Goal: Information Seeking & Learning: Learn about a topic

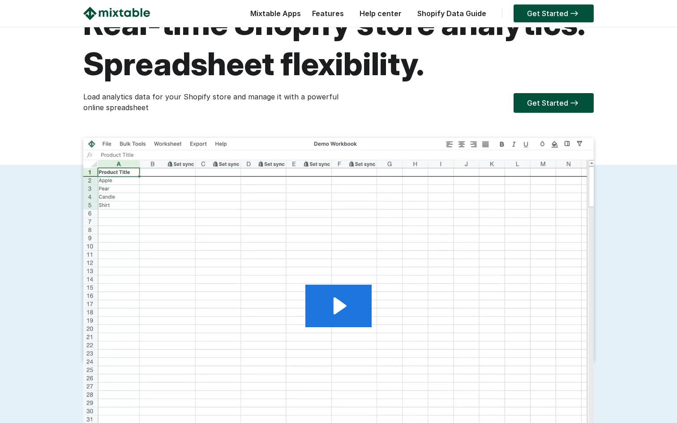
scroll to position [60, 0]
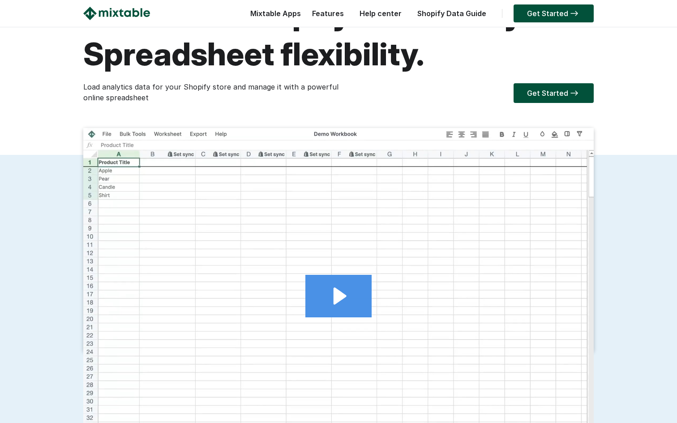
click at [341, 298] on icon "Play Video: 2024.11.06 - Analytics demo video for mixtable.com" at bounding box center [340, 296] width 13 height 17
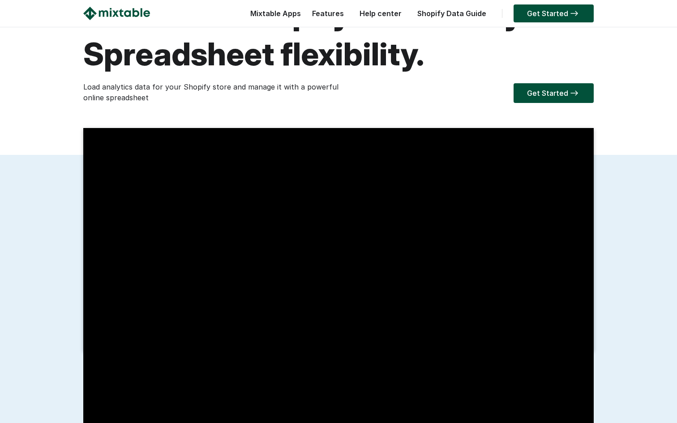
click at [426, 97] on div "Get Started" at bounding box center [466, 92] width 255 height 18
click at [469, 13] on link "Shopify Data Guide" at bounding box center [452, 13] width 78 height 9
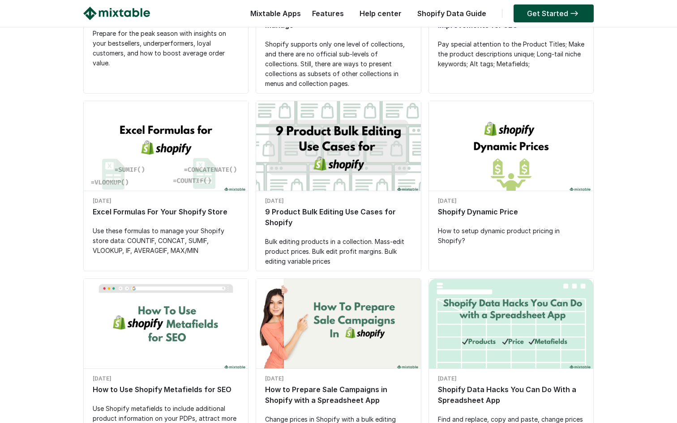
scroll to position [251, 0]
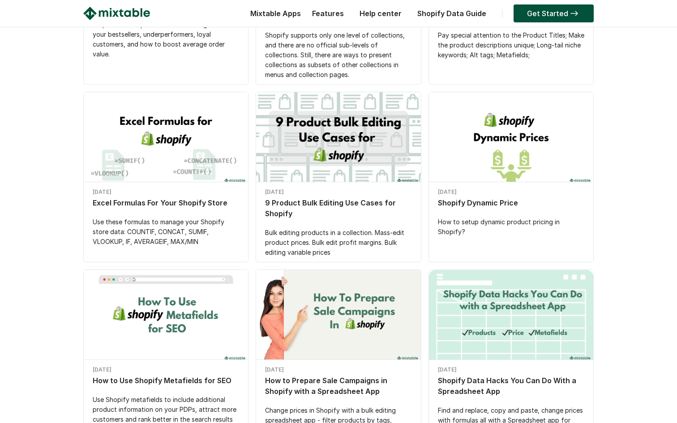
click at [352, 145] on img at bounding box center [338, 138] width 164 height 93
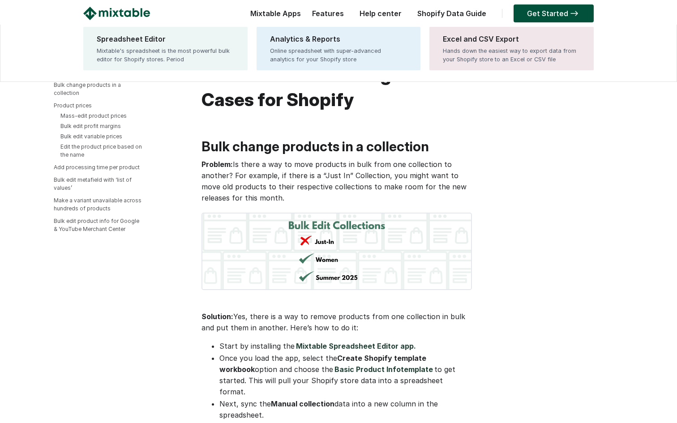
click at [277, 17] on div "Mixtable Apps Spreadsheet Editor Mixtable's spreadsheet is the most powerful bu…" at bounding box center [273, 16] width 55 height 18
click at [277, 13] on div "Mixtable Apps Spreadsheet Editor Mixtable's spreadsheet is the most powerful bu…" at bounding box center [273, 16] width 55 height 18
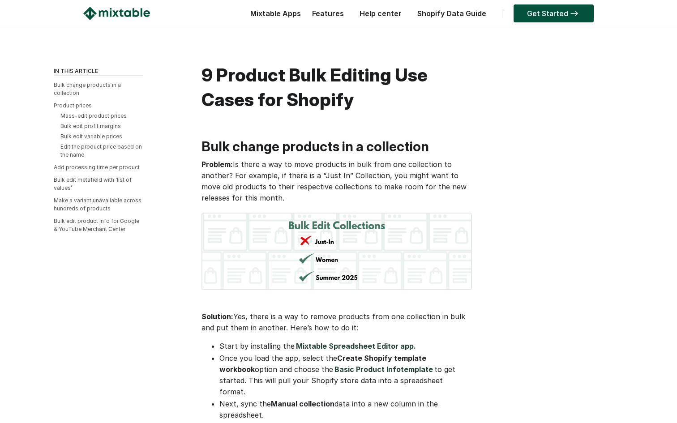
click at [111, 7] on img at bounding box center [116, 13] width 67 height 13
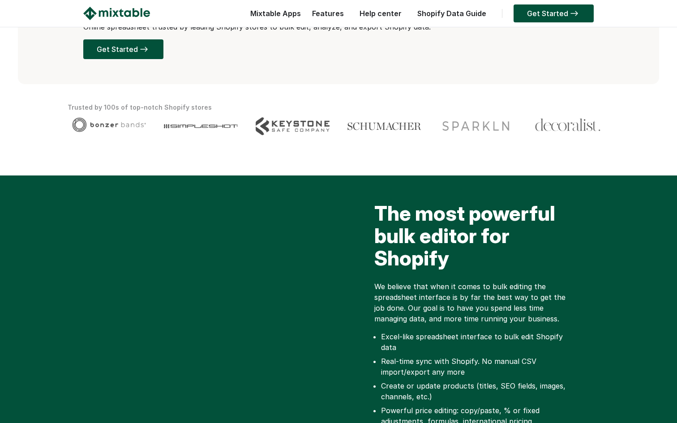
scroll to position [254, 0]
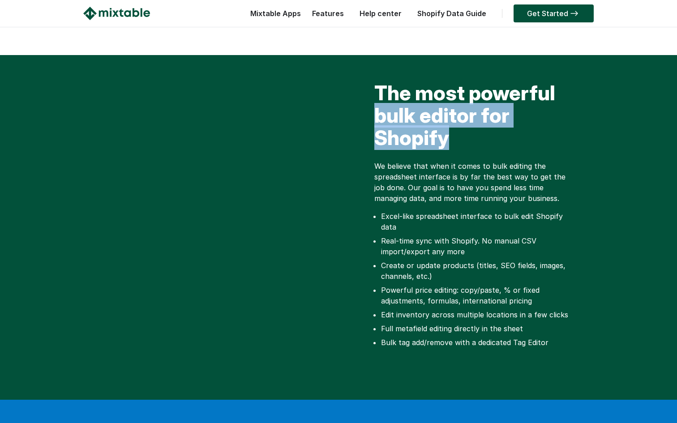
drag, startPoint x: 376, startPoint y: 116, endPoint x: 459, endPoint y: 143, distance: 86.8
click at [459, 143] on h2 "The most powerful bulk editor for Shopify" at bounding box center [475, 118] width 202 height 72
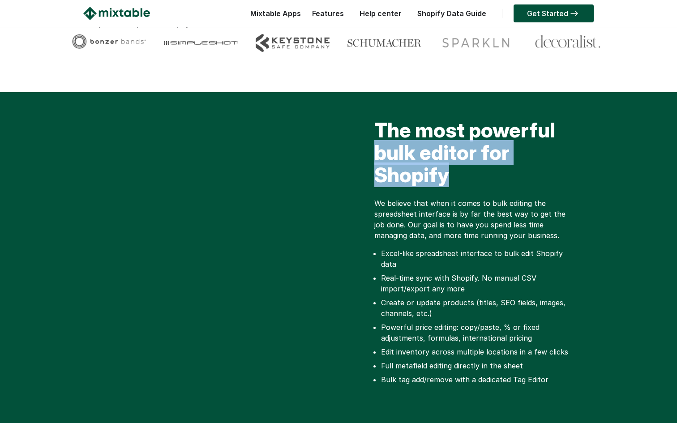
scroll to position [217, 0]
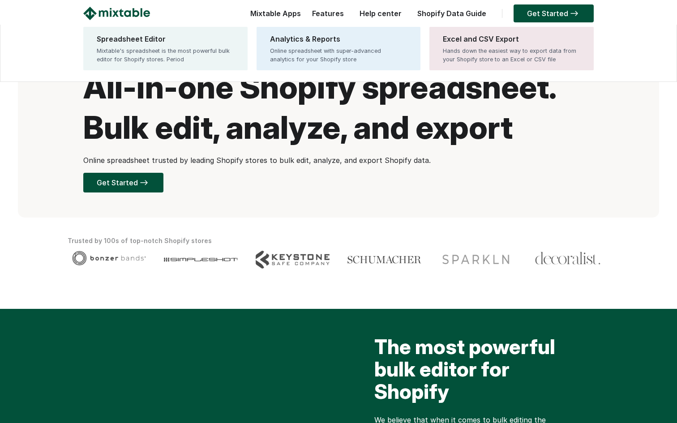
click at [287, 17] on div "Mixtable Apps Spreadsheet Editor Mixtable's spreadsheet is the most powerful bu…" at bounding box center [273, 16] width 55 height 18
click at [275, 15] on div "Mixtable Apps Spreadsheet Editor Mixtable's spreadsheet is the most powerful bu…" at bounding box center [273, 16] width 55 height 18
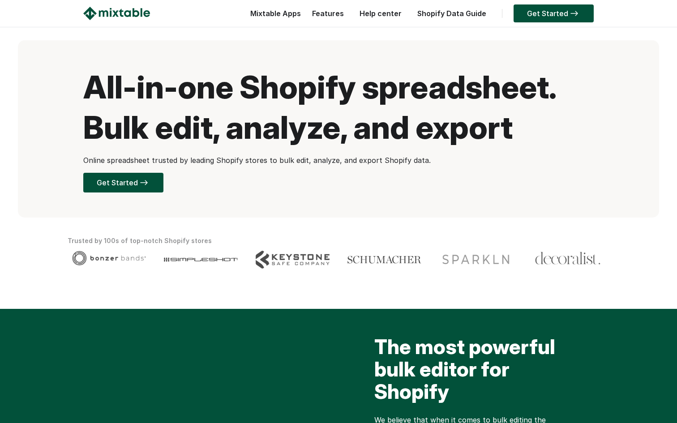
click at [134, 40] on html "☰ Mixtable Apps Spreadsheet Editor Mixtable's spreadsheet is the most powerful …" at bounding box center [338, 211] width 677 height 423
click at [116, 2] on header "☰ Mixtable Apps Spreadsheet Editor Mixtable's spreadsheet is the most powerful …" at bounding box center [338, 13] width 677 height 27
click at [117, 12] on img at bounding box center [116, 13] width 67 height 13
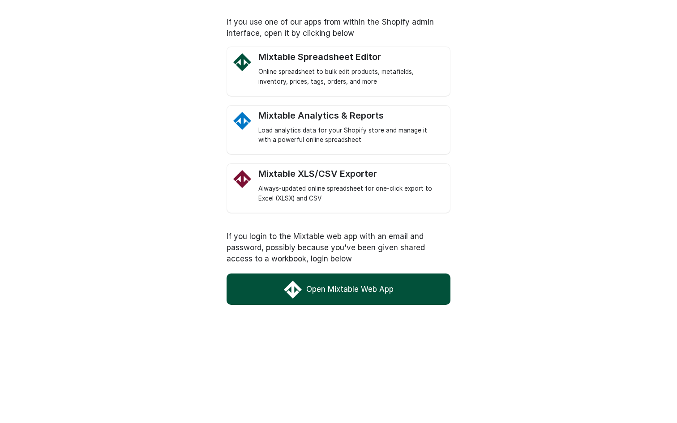
click at [373, 286] on link "Open Mixtable Web App" at bounding box center [339, 289] width 224 height 31
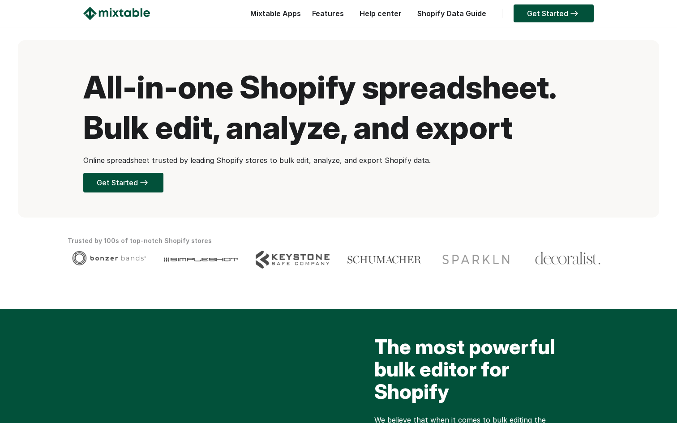
click at [337, 14] on link "Features" at bounding box center [328, 13] width 41 height 9
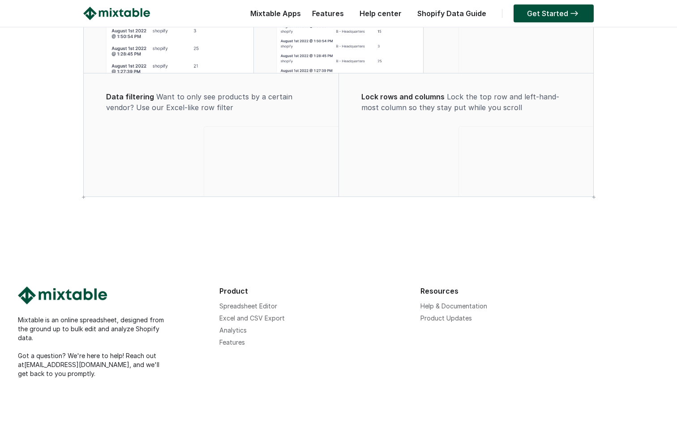
scroll to position [712, 0]
